Goal: Ask a question

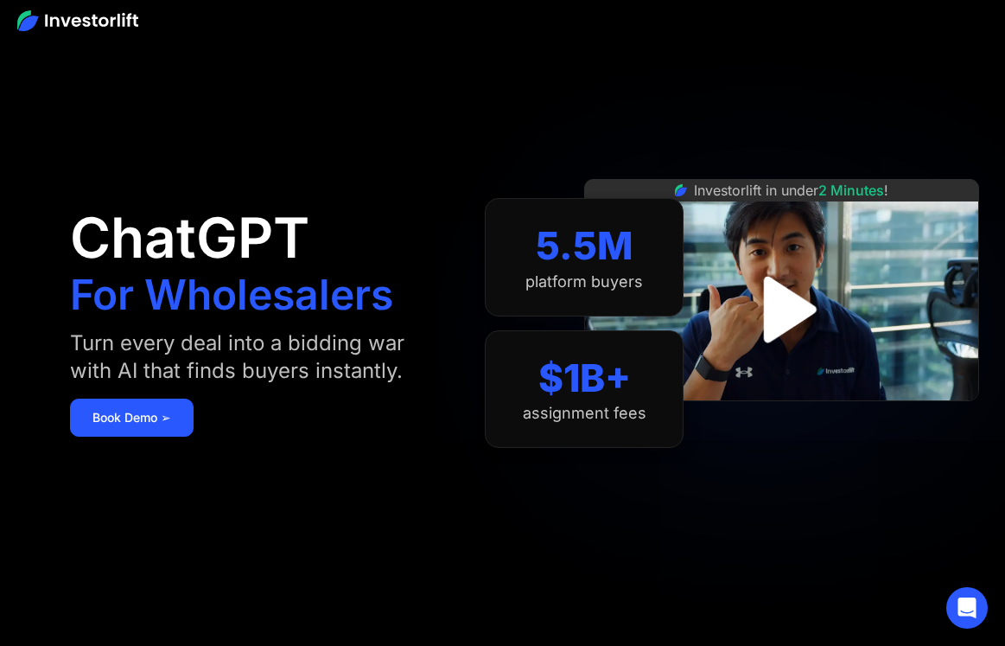
click at [779, 316] on img "open lightbox" at bounding box center [782, 309] width 120 height 120
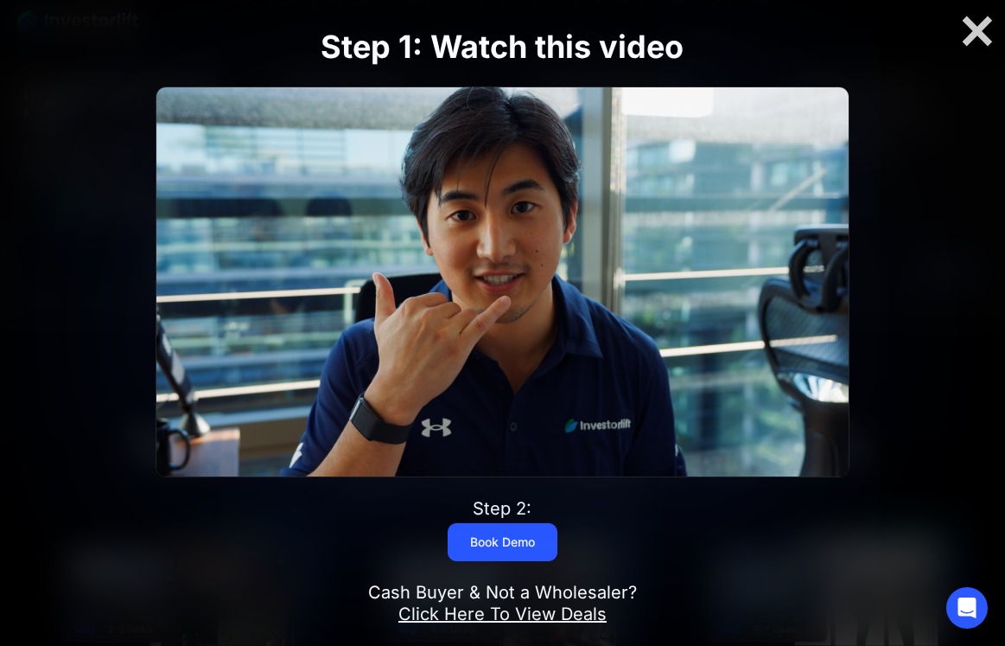
click at [467, 282] on img at bounding box center [502, 281] width 692 height 389
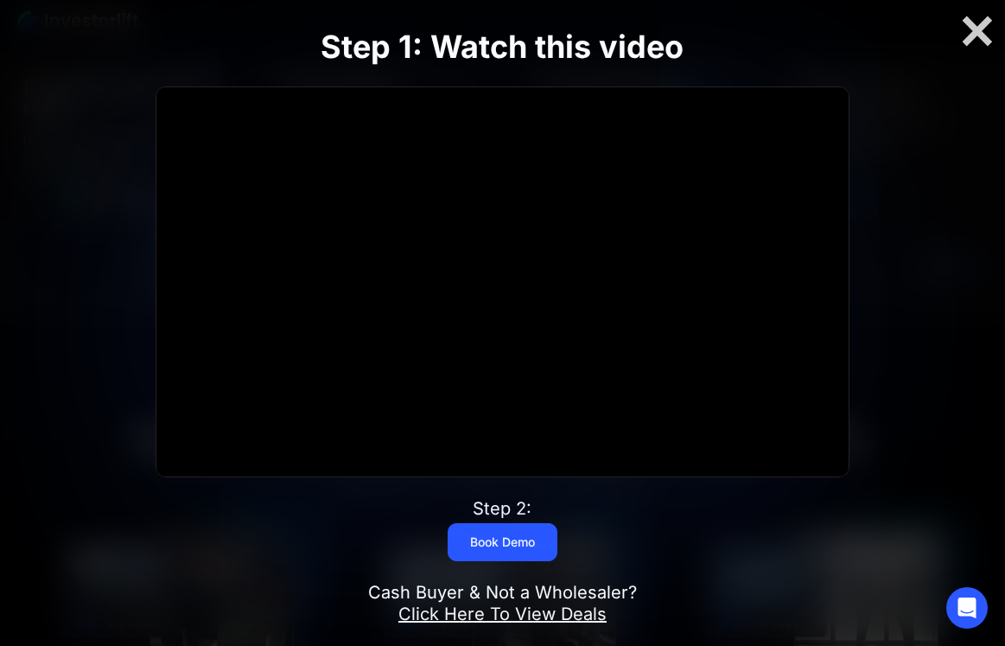
scroll to position [851, 0]
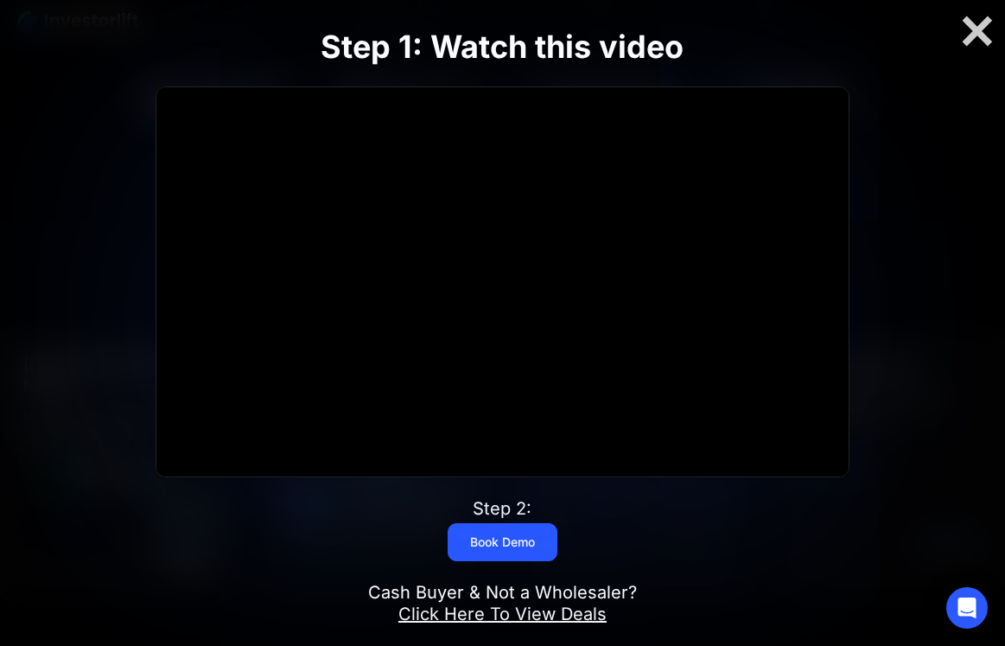
click at [512, 615] on link "Click Here To View Deals" at bounding box center [502, 613] width 208 height 21
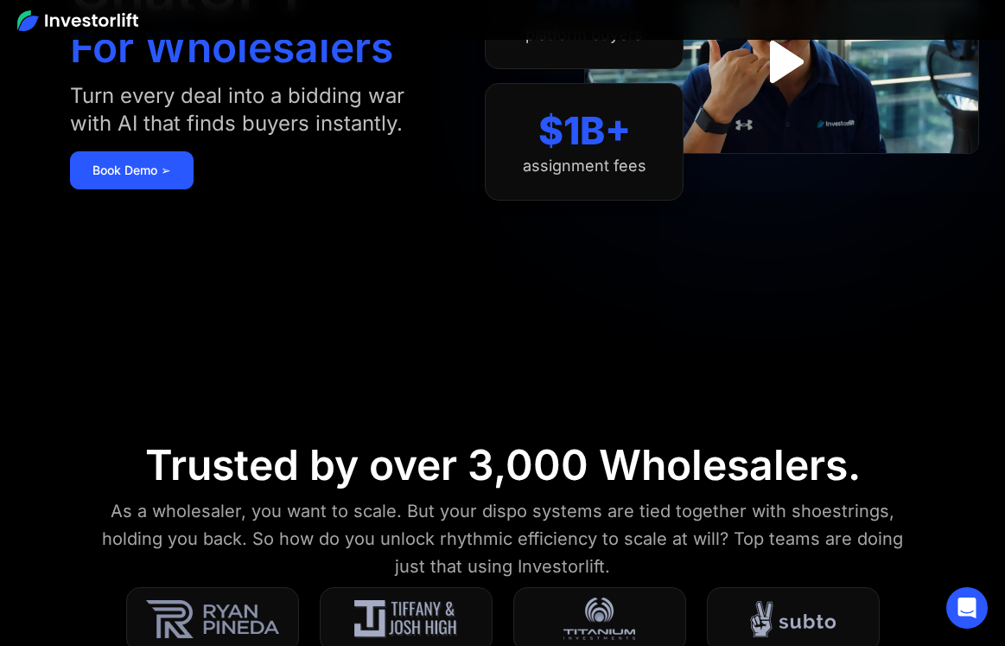
scroll to position [-32, 0]
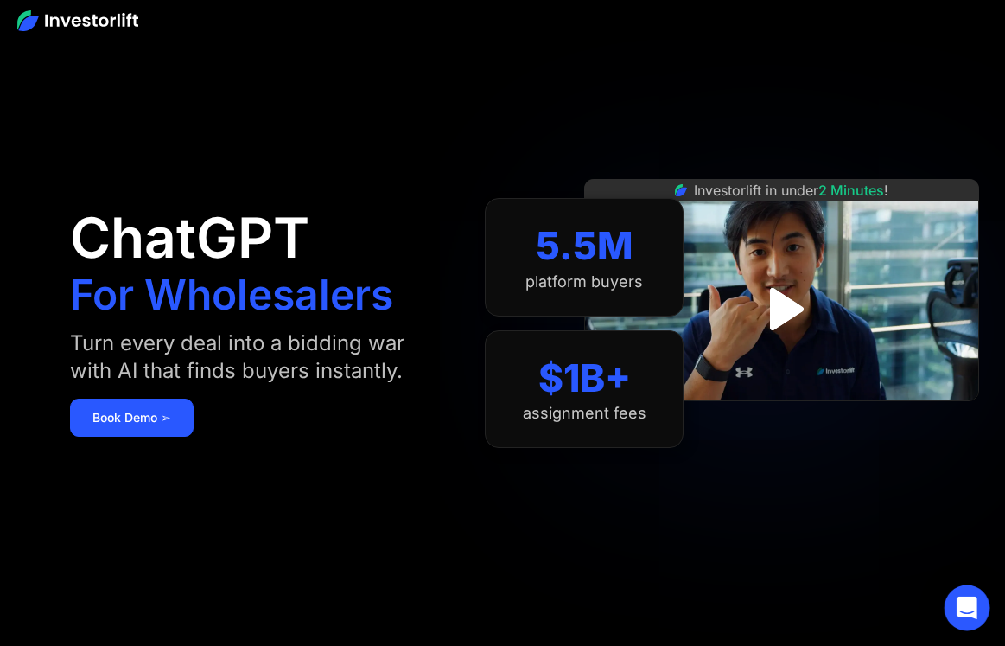
click at [959, 605] on icon "Open Intercom Messenger" at bounding box center [967, 607] width 20 height 22
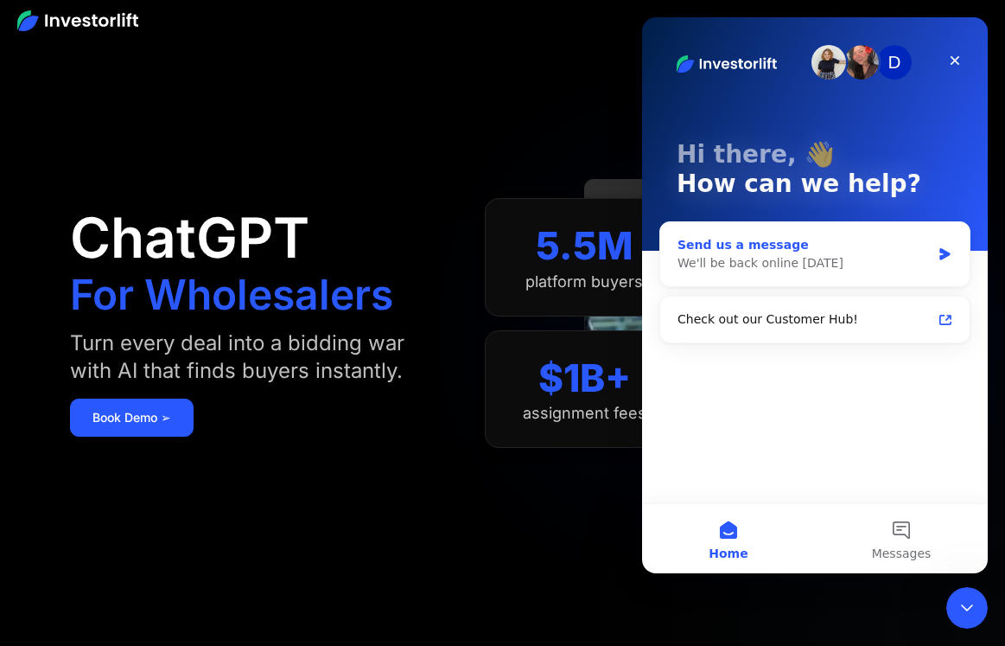
scroll to position [0, 0]
click at [889, 246] on div "Send us a message" at bounding box center [804, 245] width 253 height 18
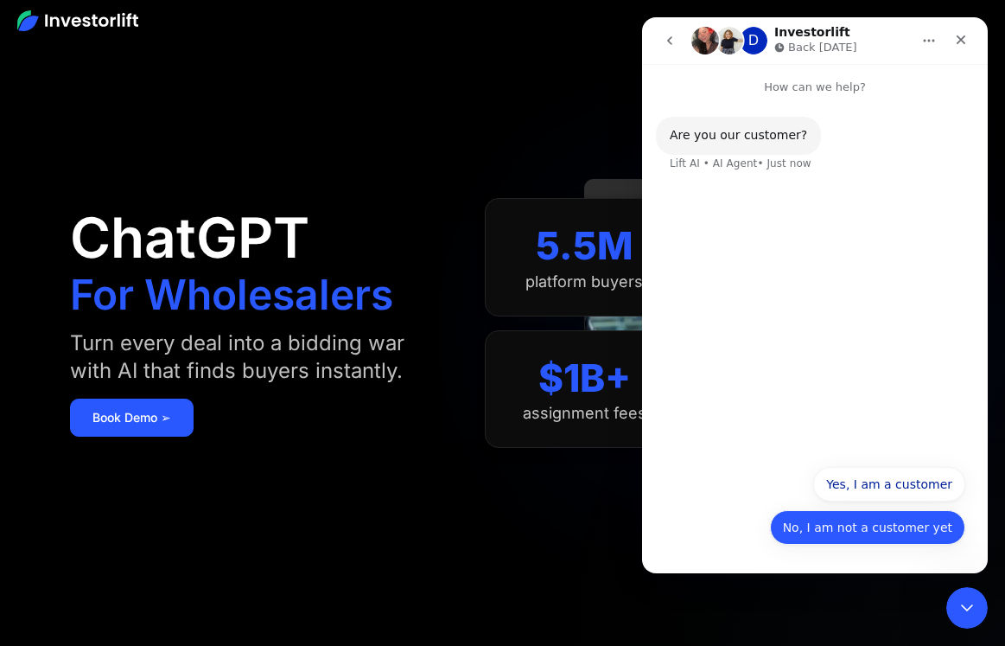
click at [832, 528] on button "No, I am not a customer yet" at bounding box center [867, 527] width 195 height 35
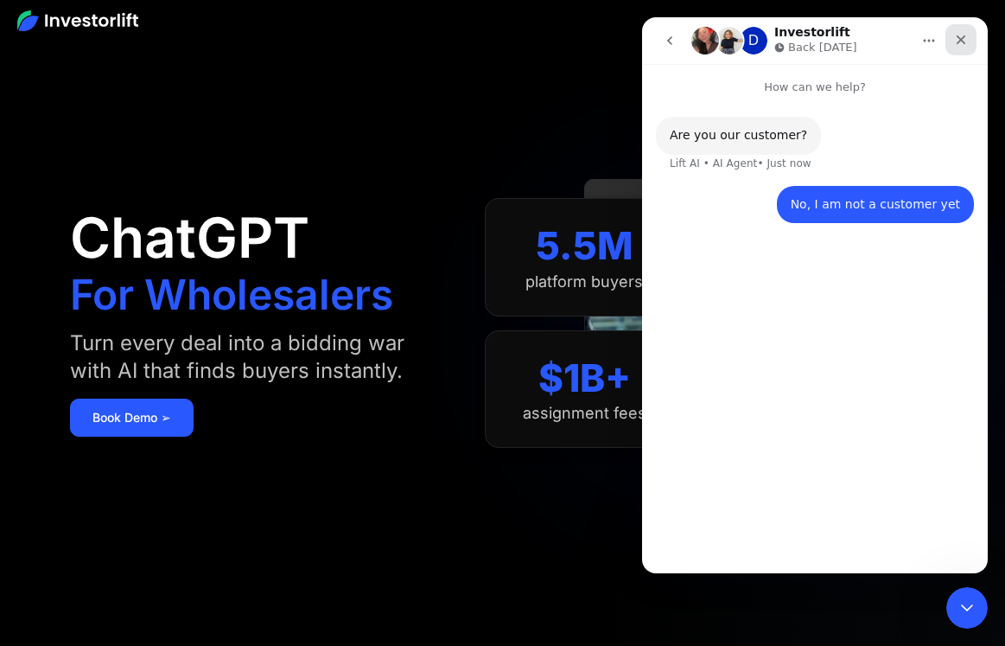
click at [963, 37] on icon "Close" at bounding box center [962, 40] width 10 height 10
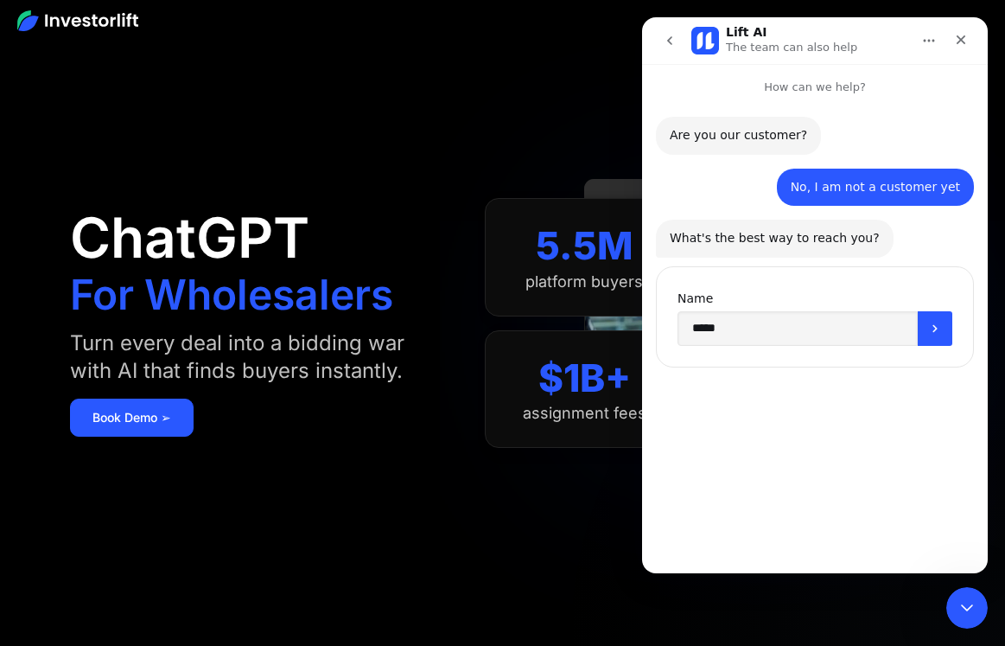
type input "******"
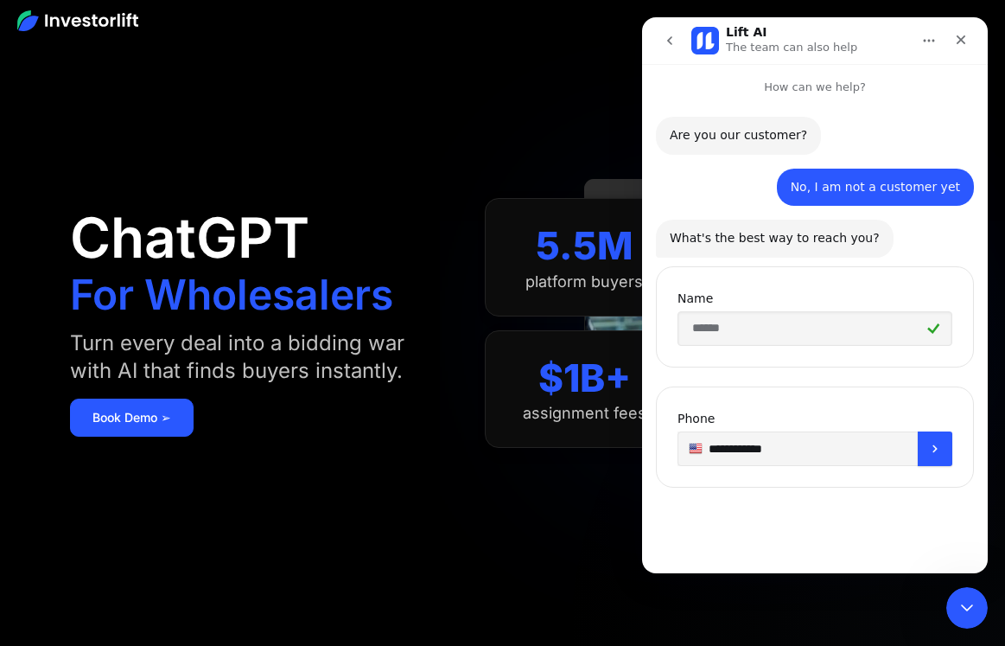
type input "**********"
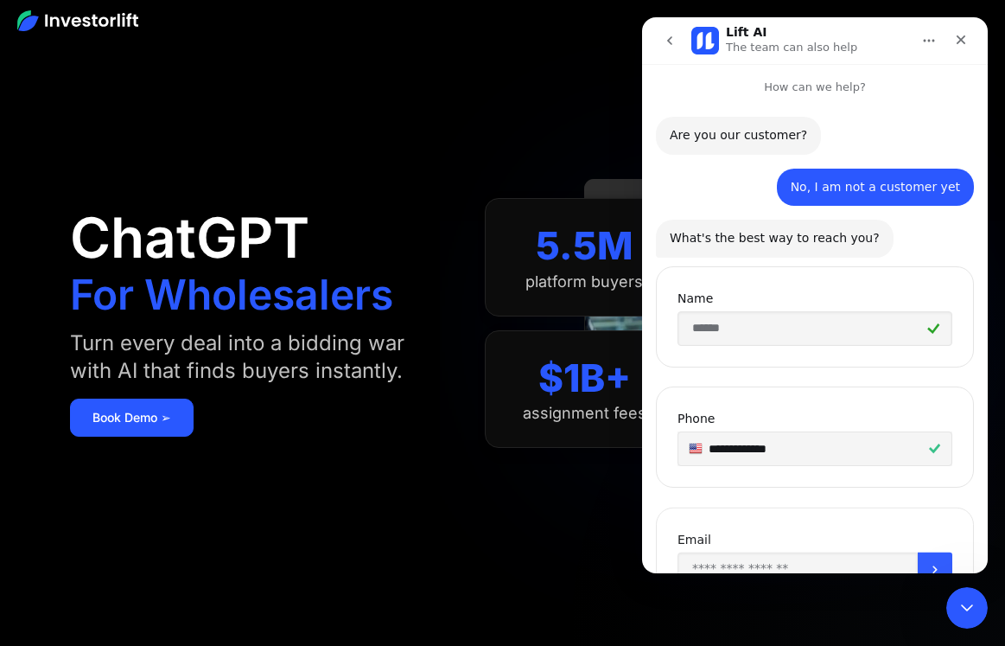
scroll to position [79, 0]
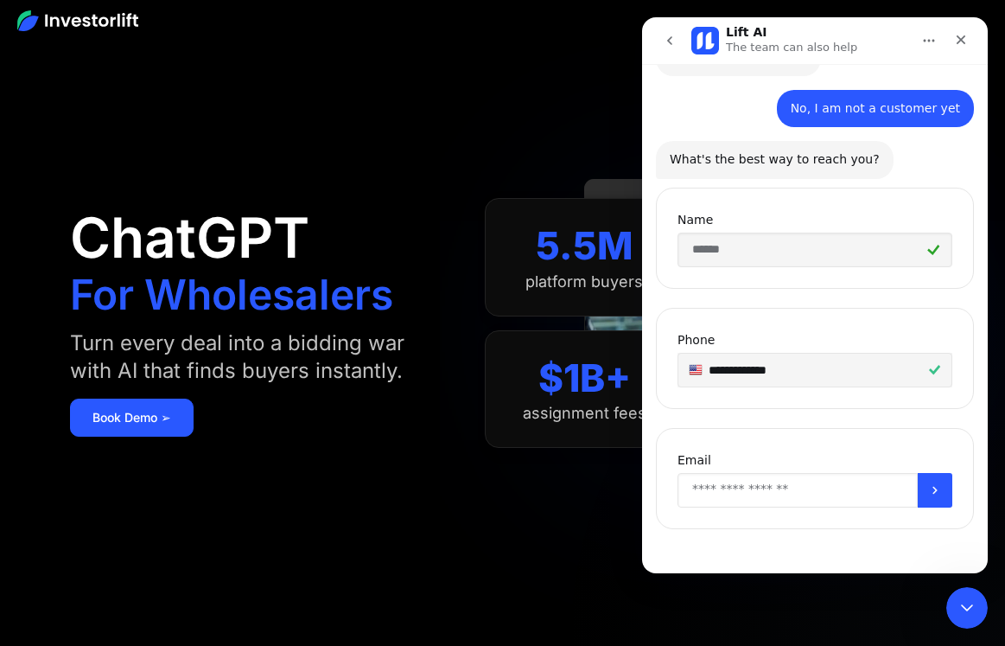
click at [781, 496] on input "Enter your email" at bounding box center [798, 490] width 240 height 35
type input "**********"
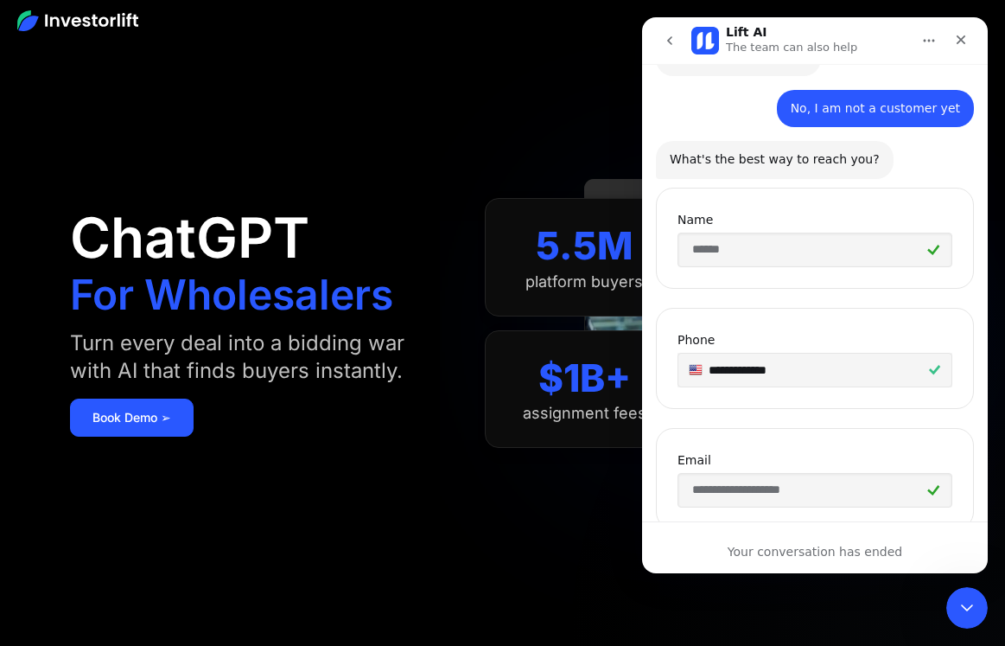
scroll to position [228, 0]
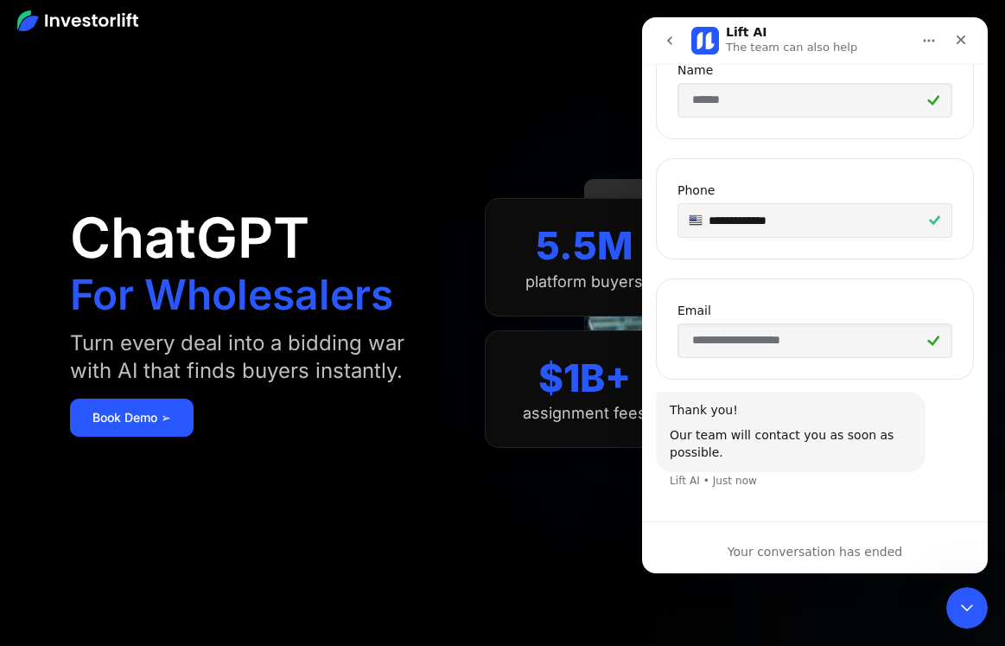
click at [752, 497] on div "Thank you! Our team will contact you as soon as possible. Lift AI • Just now" at bounding box center [815, 451] width 318 height 118
click at [965, 45] on icon "Close" at bounding box center [961, 40] width 14 height 14
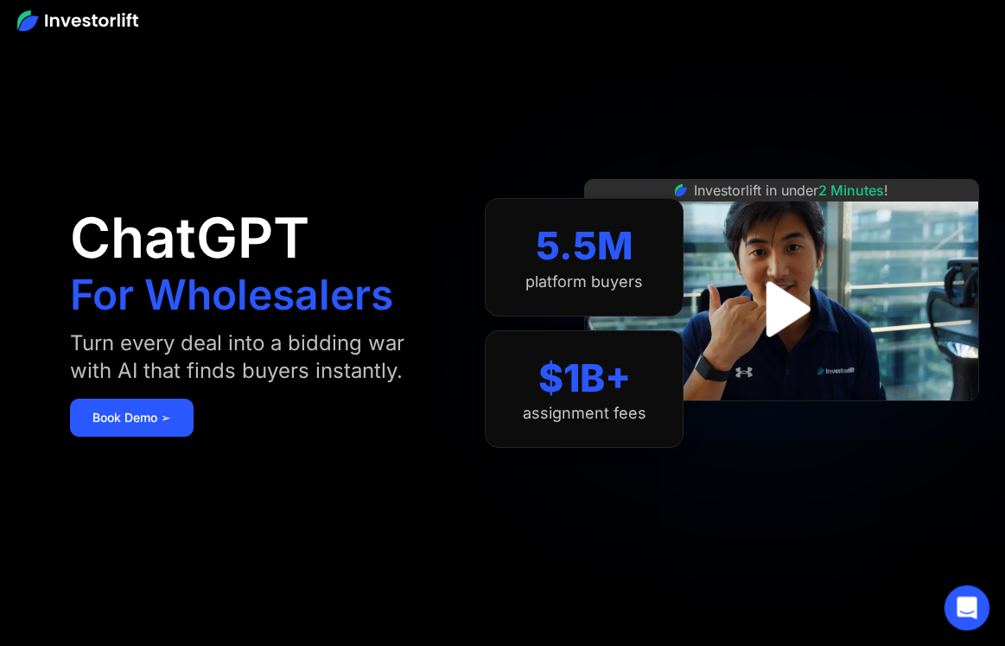
click at [958, 603] on icon "Open Intercom Messenger" at bounding box center [965, 605] width 29 height 29
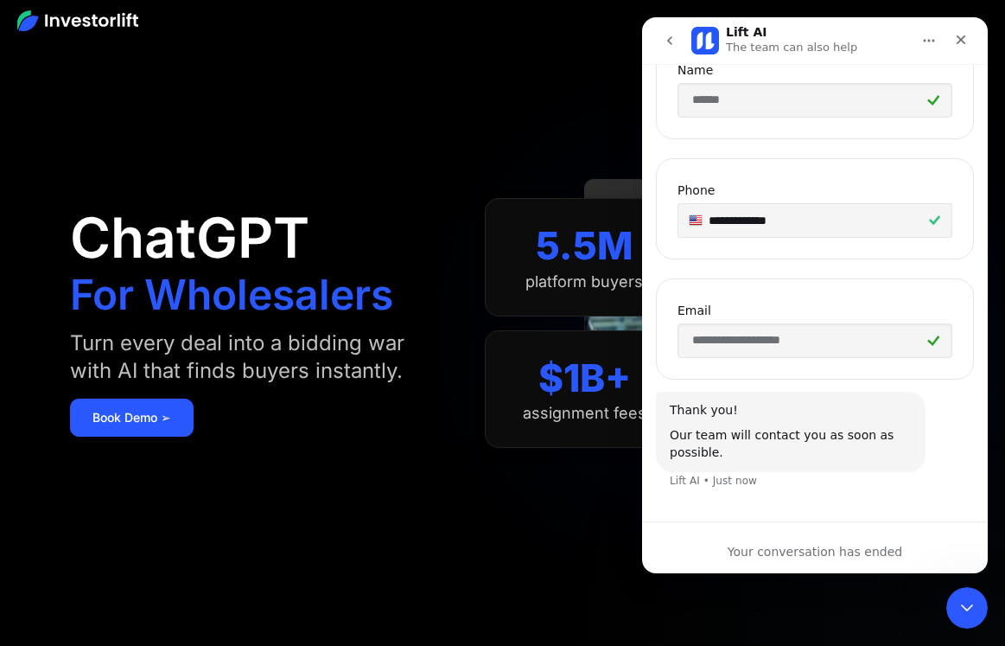
click at [934, 48] on button "Home" at bounding box center [929, 40] width 33 height 33
click at [960, 33] on icon "Close" at bounding box center [961, 40] width 14 height 14
